Goal: Information Seeking & Learning: Understand process/instructions

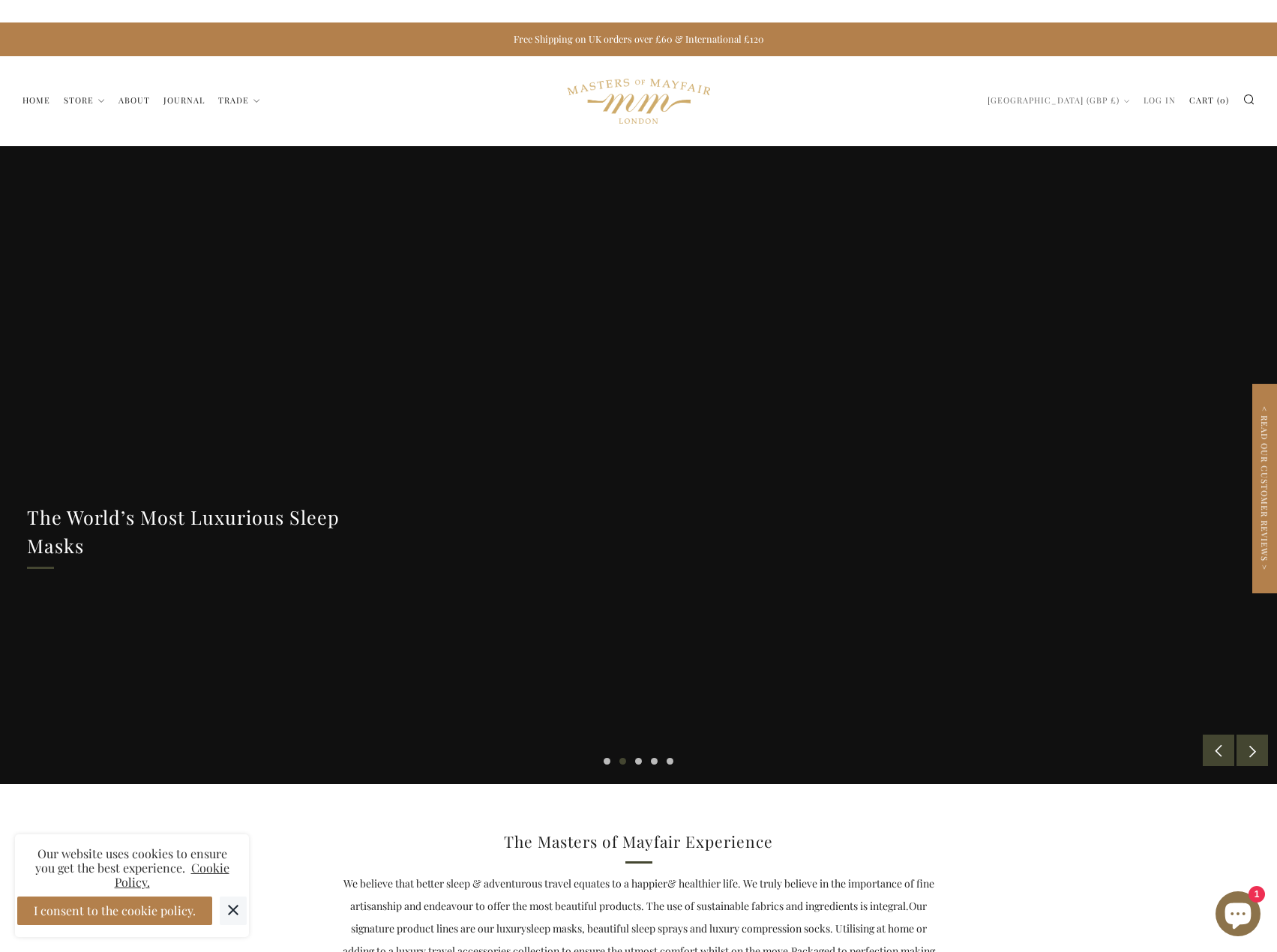
click at [553, 632] on div at bounding box center [638, 465] width 1277 height 638
click at [243, 914] on icon at bounding box center [233, 910] width 27 height 27
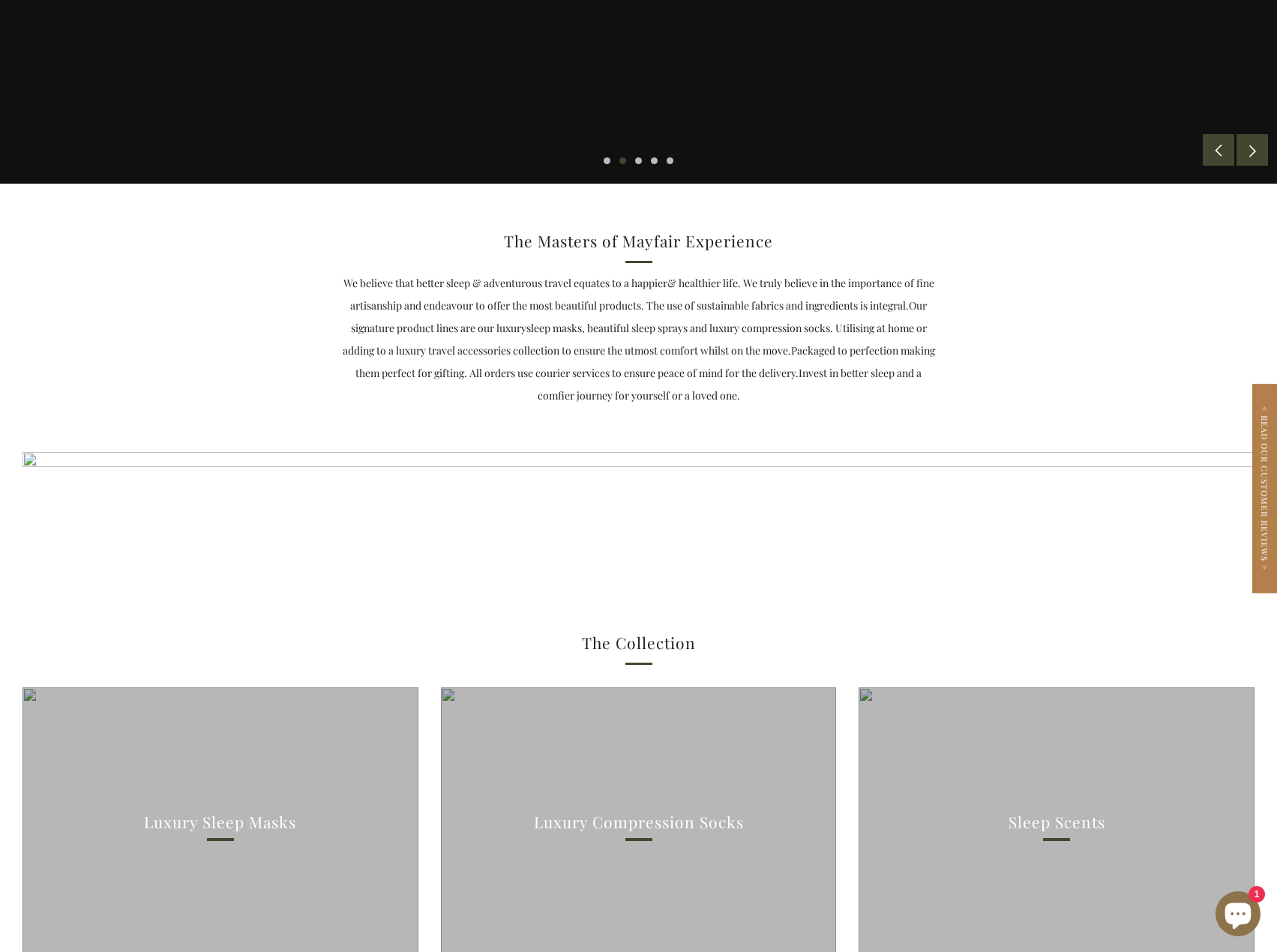
drag, startPoint x: 676, startPoint y: 323, endPoint x: 753, endPoint y: 827, distance: 509.8
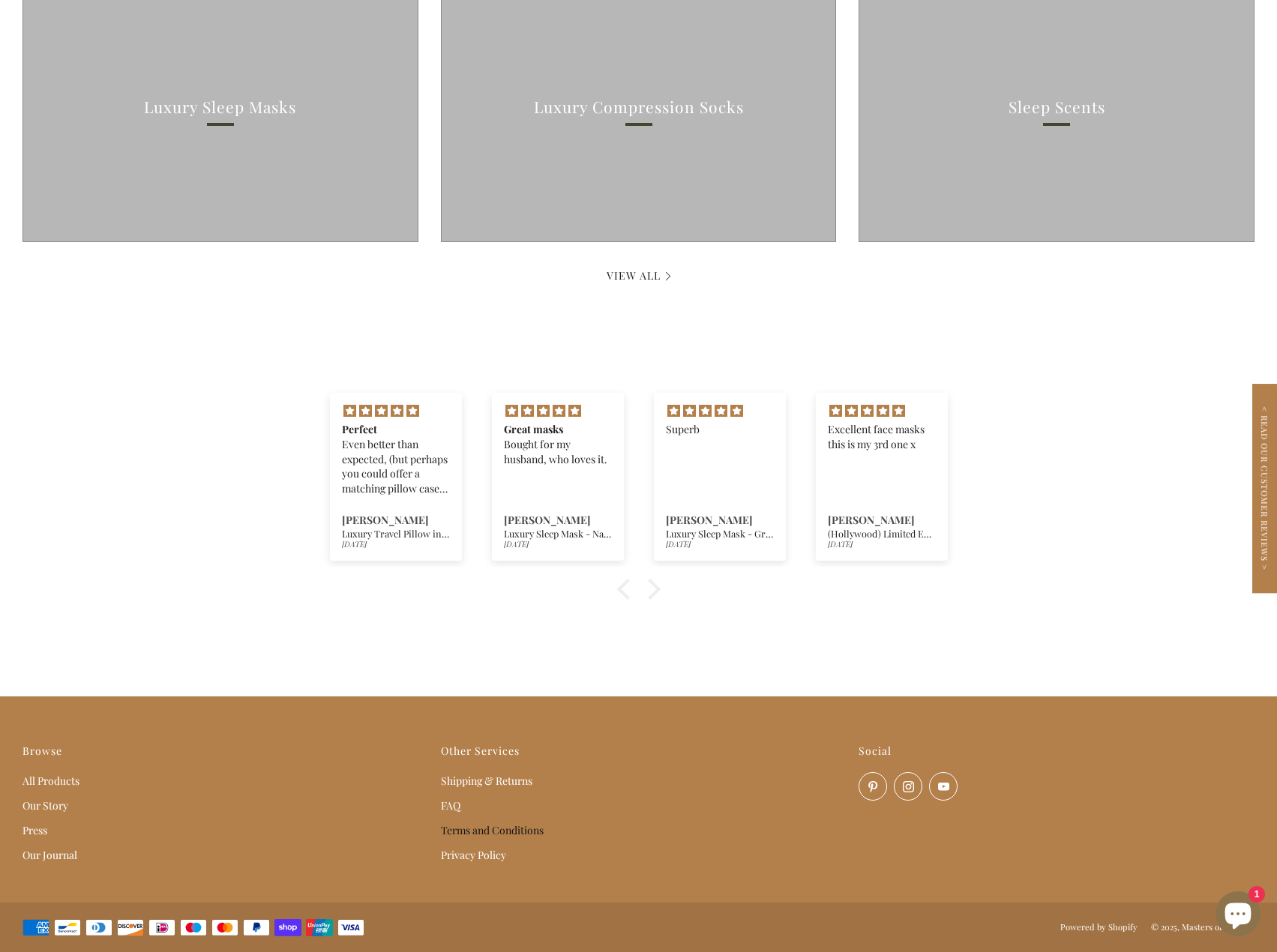
click at [463, 831] on link "Terms and Conditions" at bounding box center [491, 830] width 103 height 14
